Goal: Find contact information: Find contact information

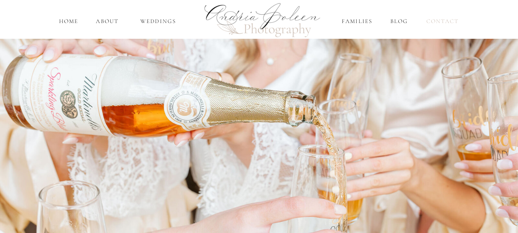
click at [444, 22] on nav "Contact" at bounding box center [443, 21] width 36 height 9
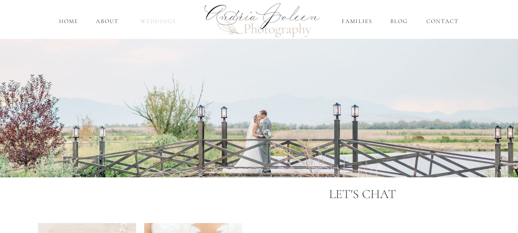
click at [154, 25] on nav "Weddings" at bounding box center [158, 21] width 45 height 9
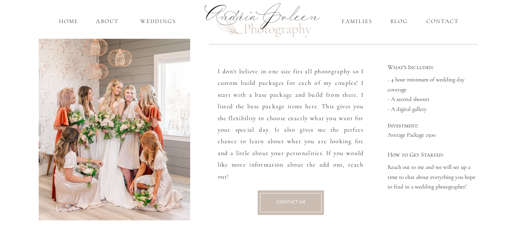
scroll to position [976, 0]
